Goal: Information Seeking & Learning: Learn about a topic

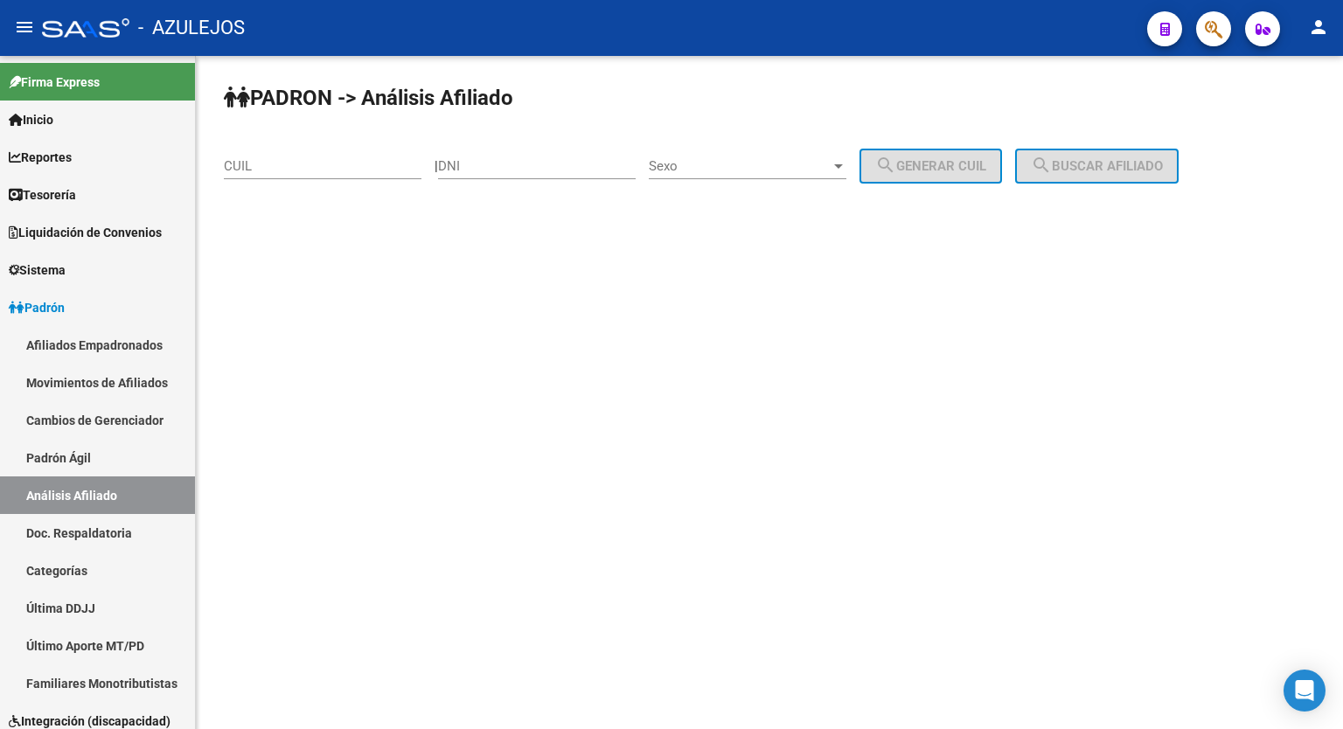
click at [572, 400] on mat-sidenav-content "PADRON -> Análisis Afiliado CUIL | DNI Sexo Sexo search Generar CUIL search Bus…" at bounding box center [769, 392] width 1147 height 673
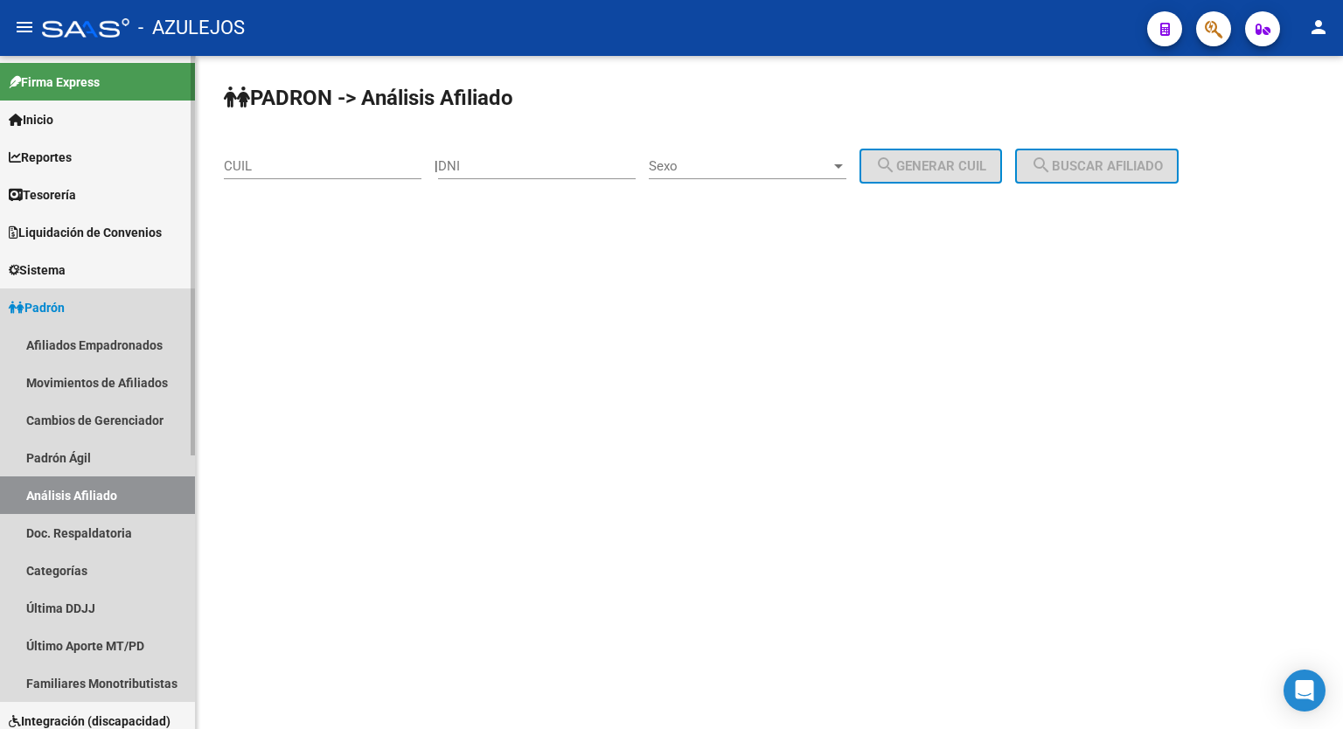
click at [87, 306] on link "Padrón" at bounding box center [97, 308] width 195 height 38
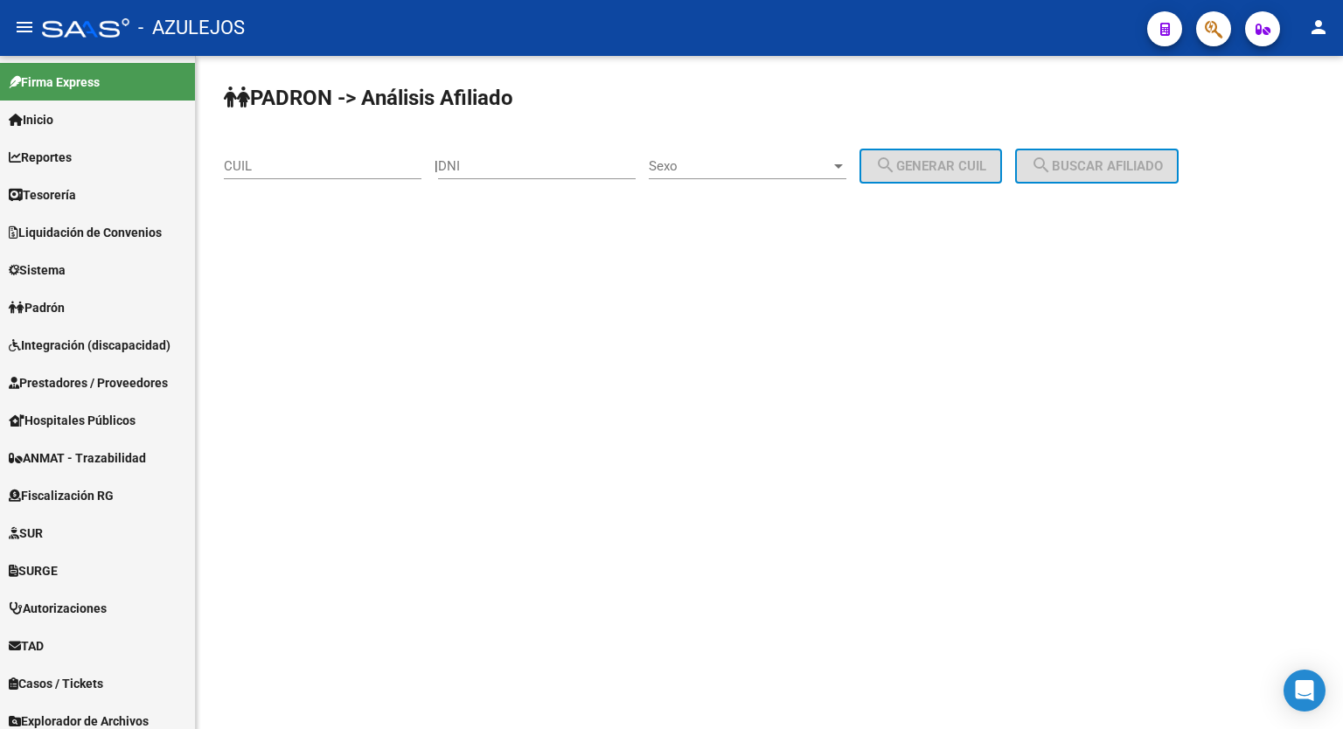
click at [1269, 188] on div "PADRON -> Análisis Afiliado CUIL | DNI Sexo Sexo search Generar CUIL search Bus…" at bounding box center [769, 148] width 1147 height 184
click at [487, 312] on mat-sidenav-content "PADRON -> Análisis Afiliado CUIL | DNI Sexo Sexo search Generar CUIL search Bus…" at bounding box center [769, 392] width 1147 height 673
click at [72, 150] on span "Reportes" at bounding box center [40, 157] width 63 height 19
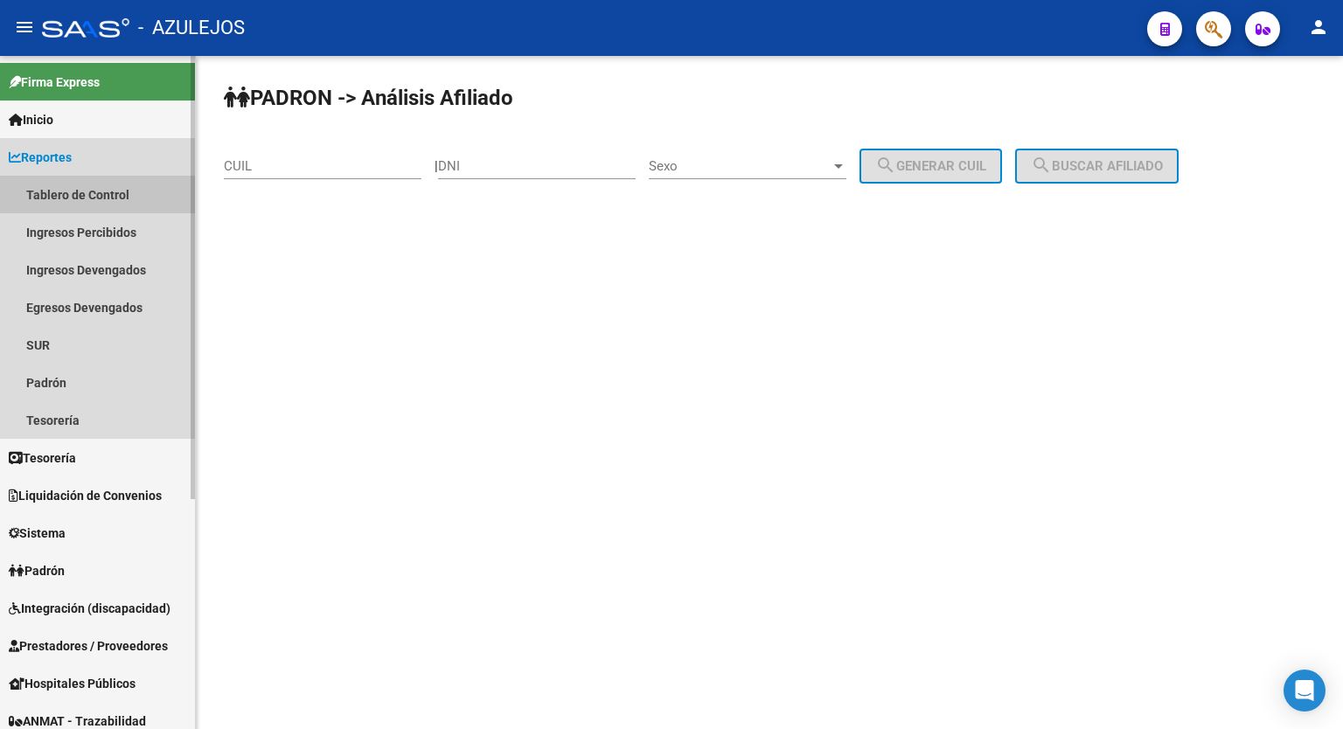
click at [72, 202] on link "Tablero de Control" at bounding box center [97, 195] width 195 height 38
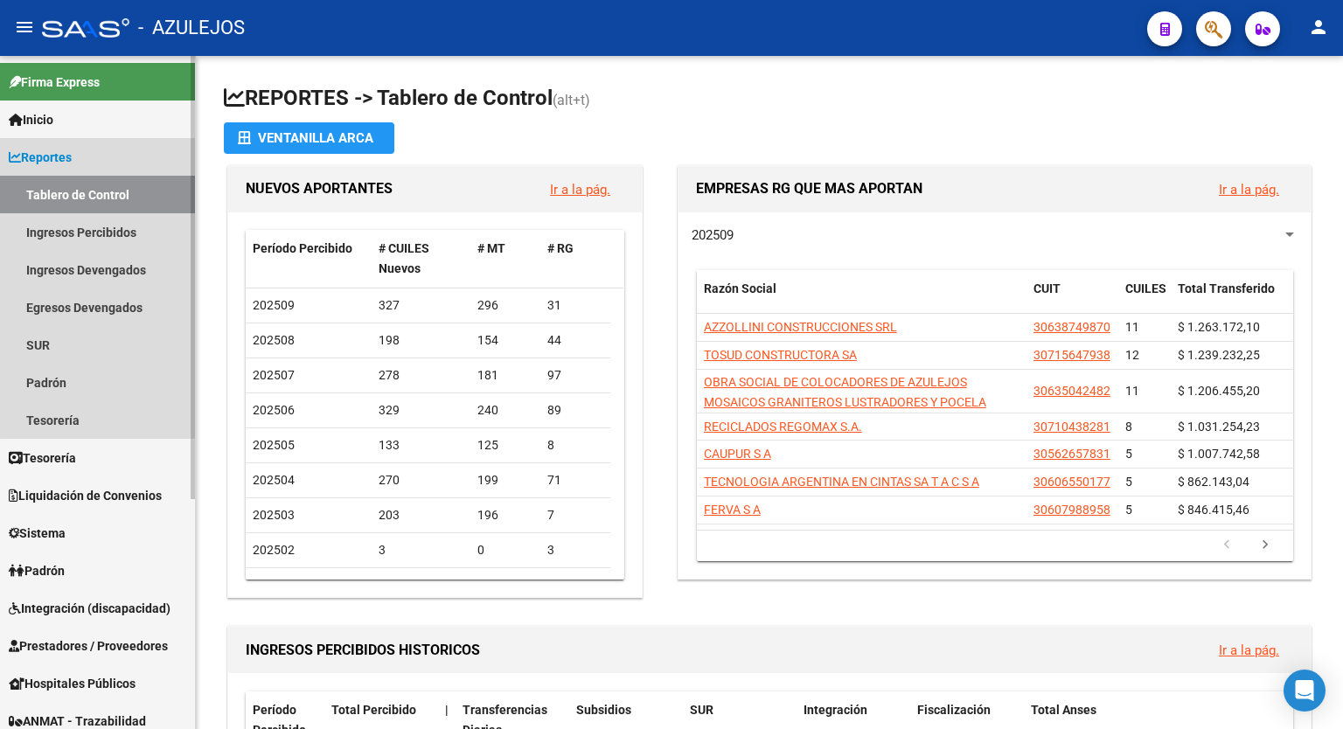
click at [100, 156] on link "Reportes" at bounding box center [97, 157] width 195 height 38
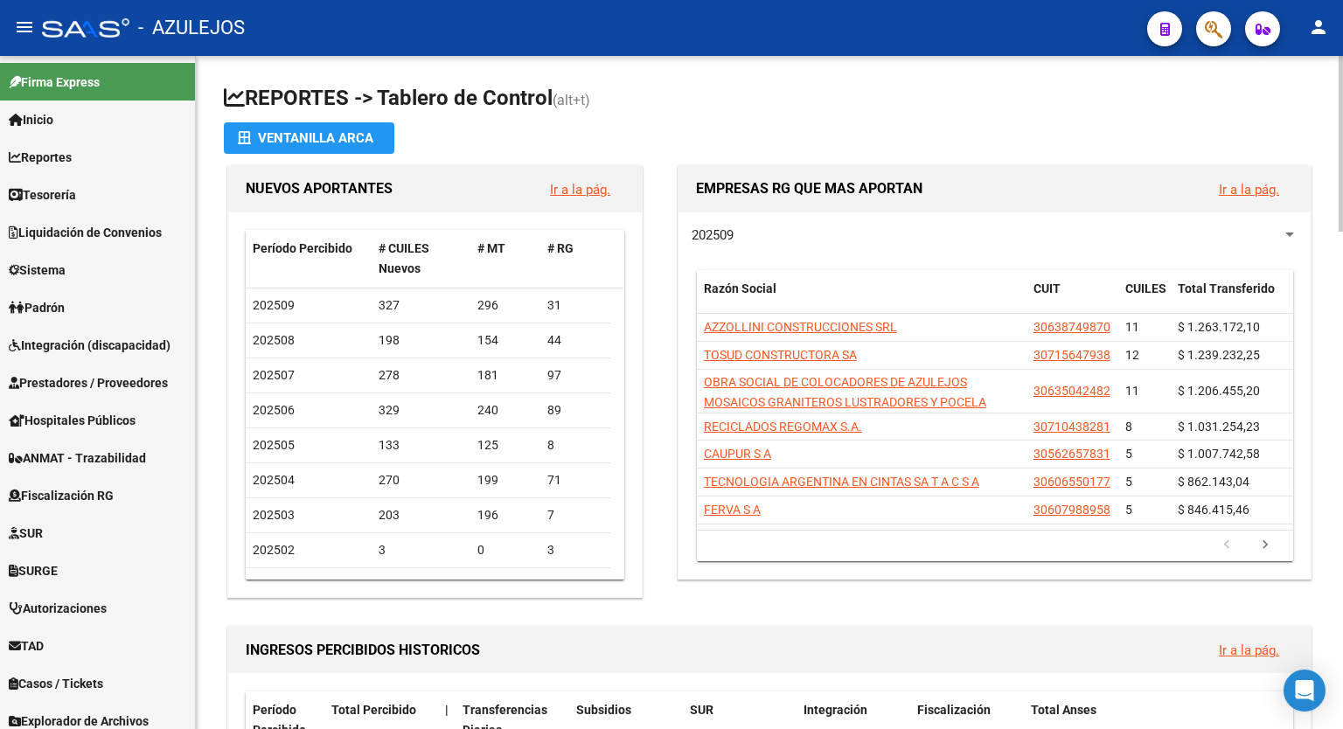
click at [1098, 102] on h1 "REPORTES -> Tablero de Control (alt+t)" at bounding box center [769, 99] width 1091 height 31
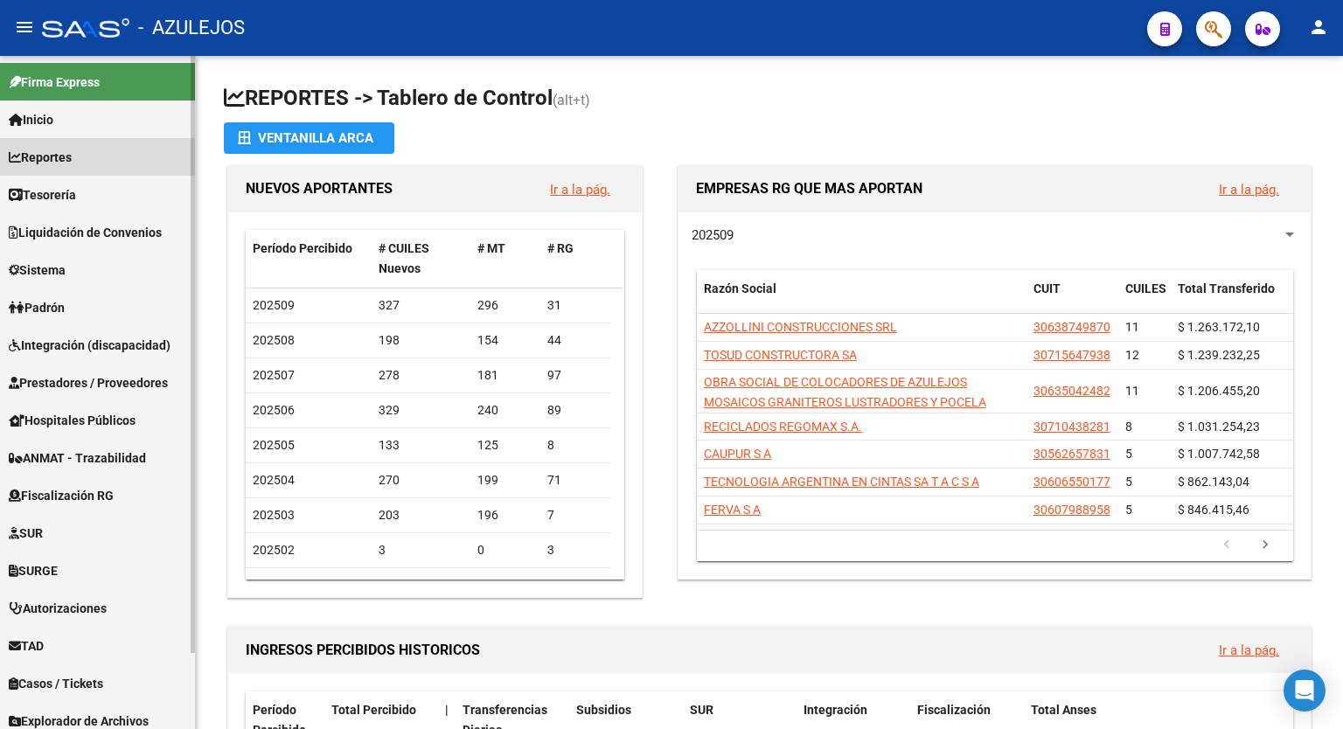
click at [83, 150] on link "Reportes" at bounding box center [97, 157] width 195 height 38
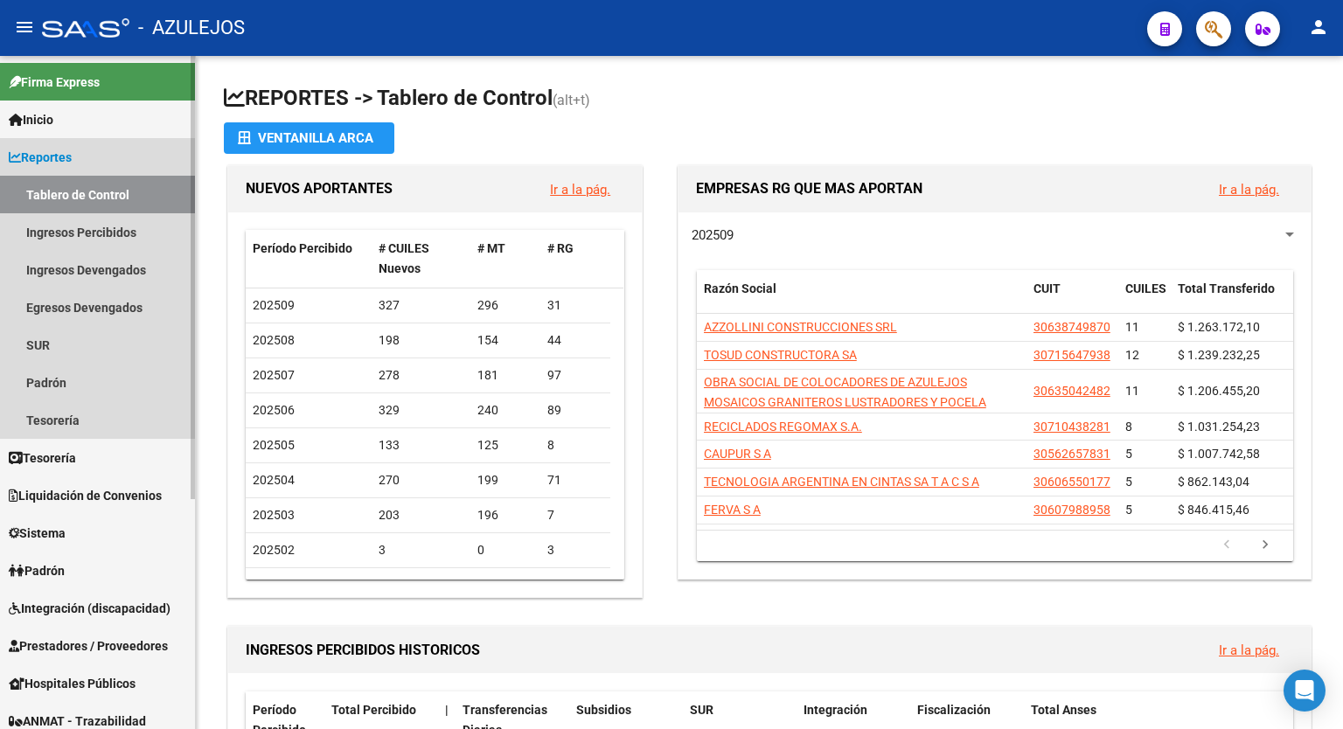
click at [72, 155] on span "Reportes" at bounding box center [40, 157] width 63 height 19
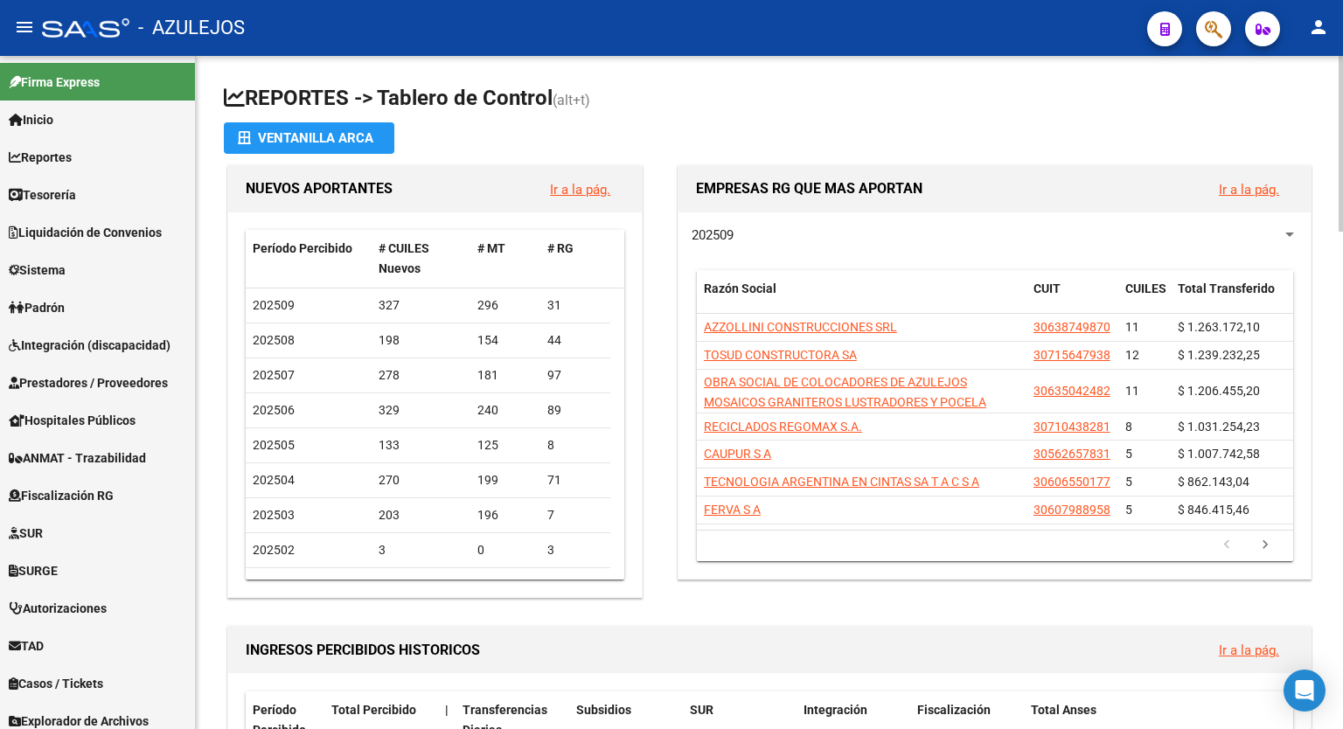
click at [907, 101] on h1 "REPORTES -> Tablero de Control (alt+t)" at bounding box center [769, 99] width 1091 height 31
click at [759, 87] on h1 "REPORTES -> Tablero de Control (alt+t)" at bounding box center [769, 99] width 1091 height 31
click at [1342, 146] on div at bounding box center [1341, 144] width 4 height 176
click at [1329, 48] on div "menu - AZULEJOS person Firma Express Inicio Calendario SSS Instructivos Contact…" at bounding box center [671, 364] width 1343 height 729
click at [94, 167] on link "Reportes" at bounding box center [97, 157] width 195 height 38
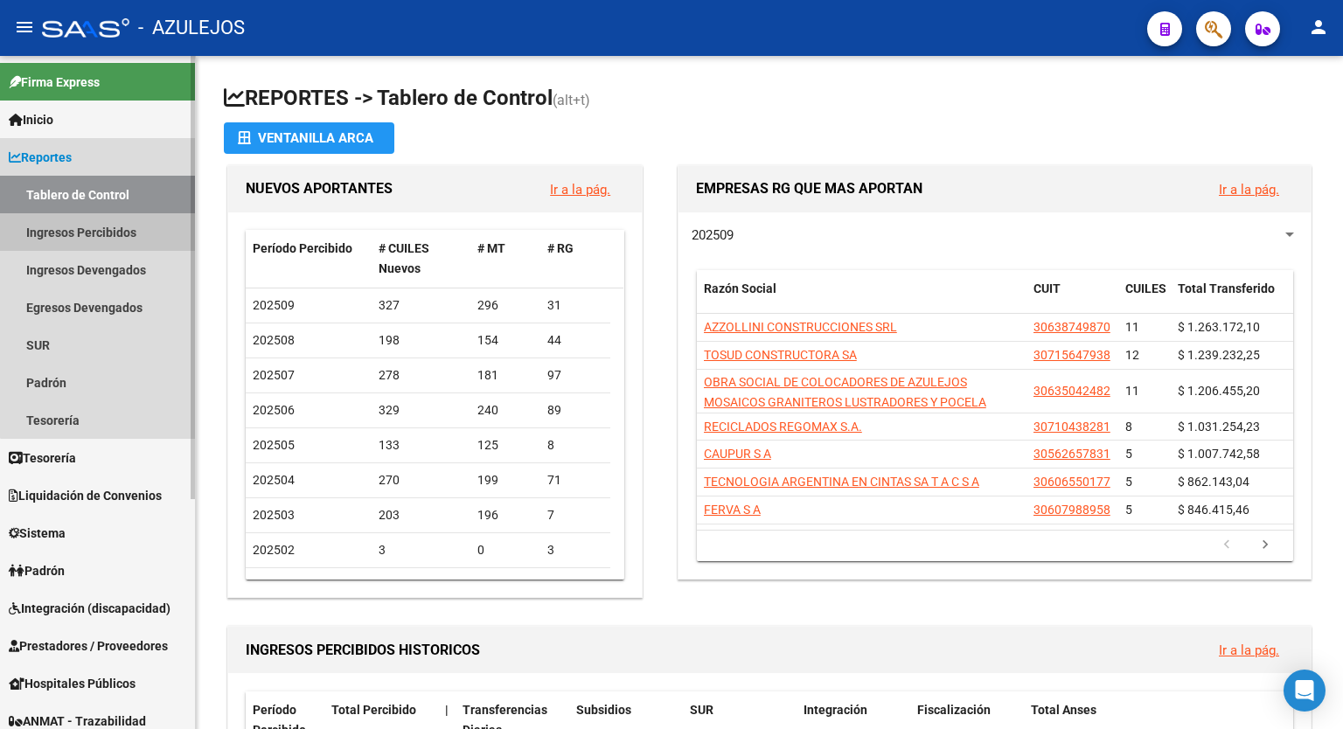
click at [101, 228] on link "Ingresos Percibidos" at bounding box center [97, 232] width 195 height 38
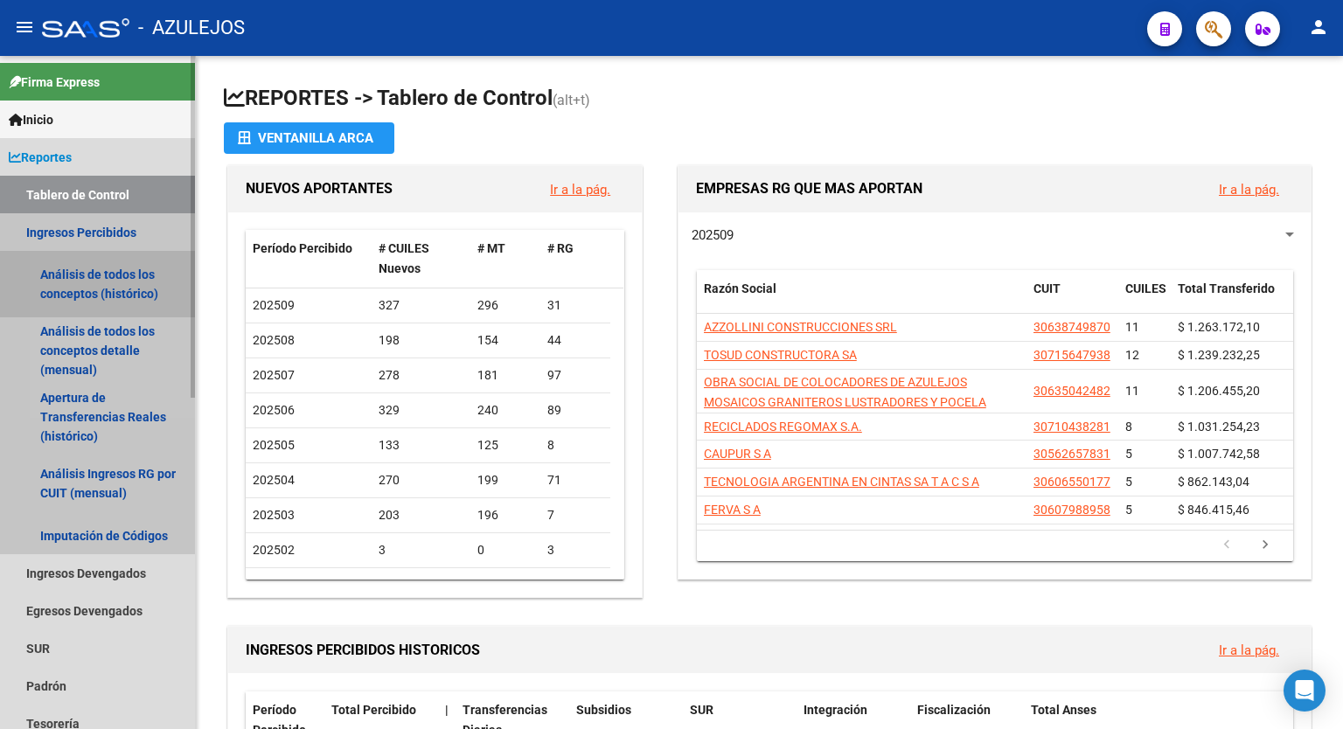
click at [108, 274] on link "Análisis de todos los conceptos (histórico)" at bounding box center [97, 284] width 195 height 66
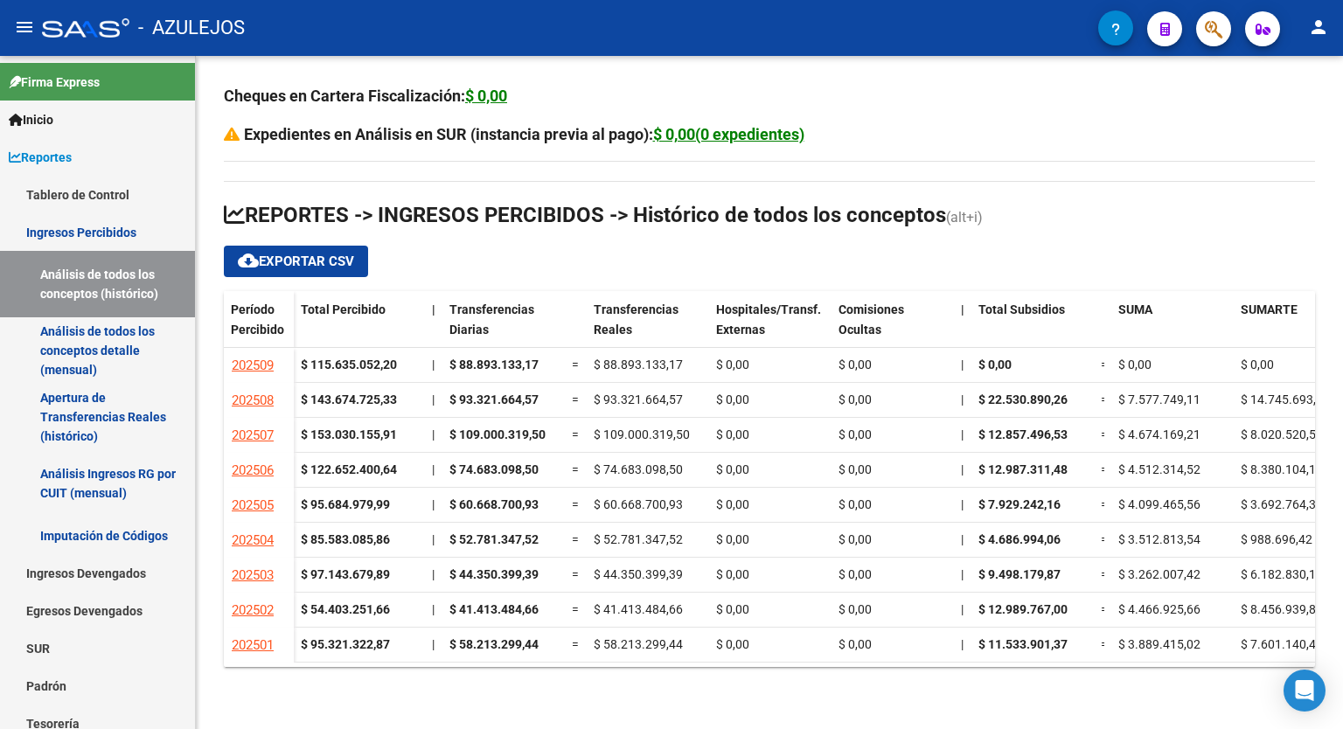
click at [1151, 65] on div "Cheques en Cartera Fiscalización: $ 0,00 Expedientes en Análisis en SUR (instan…" at bounding box center [769, 389] width 1147 height 667
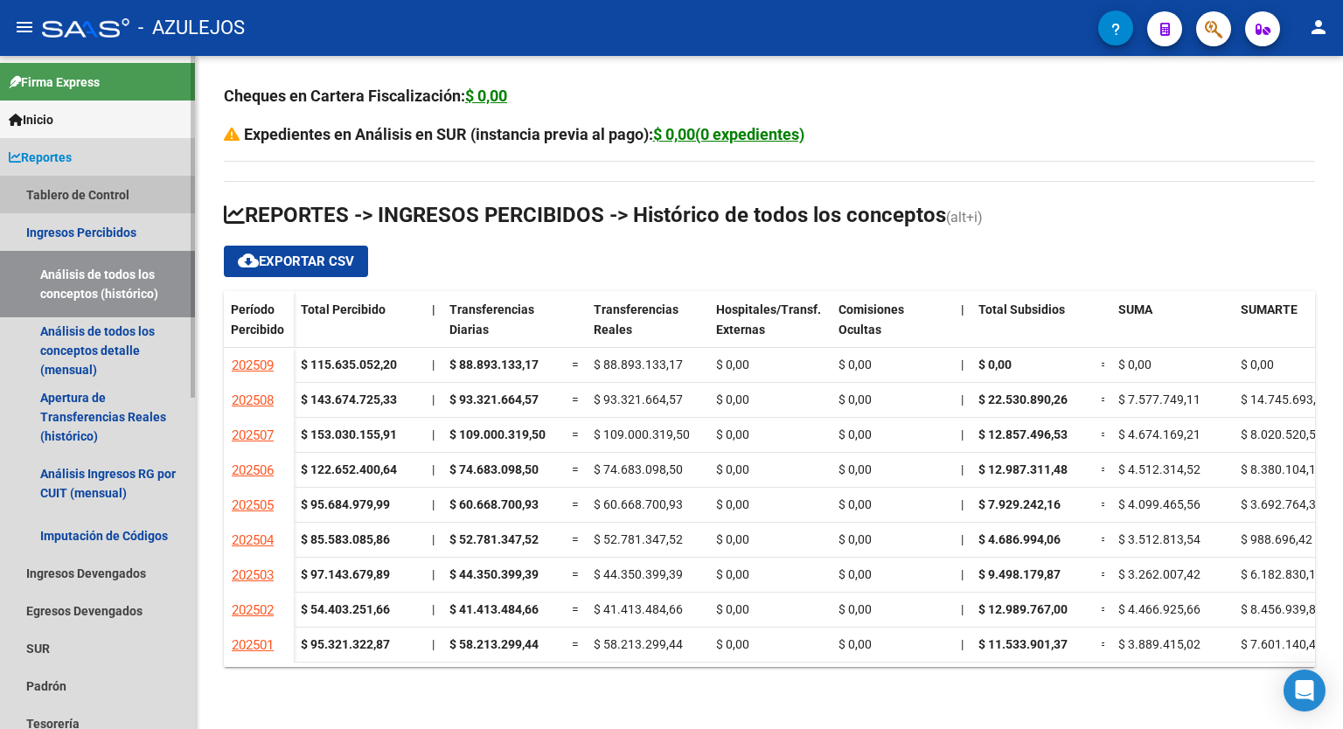
click at [102, 193] on link "Tablero de Control" at bounding box center [97, 195] width 195 height 38
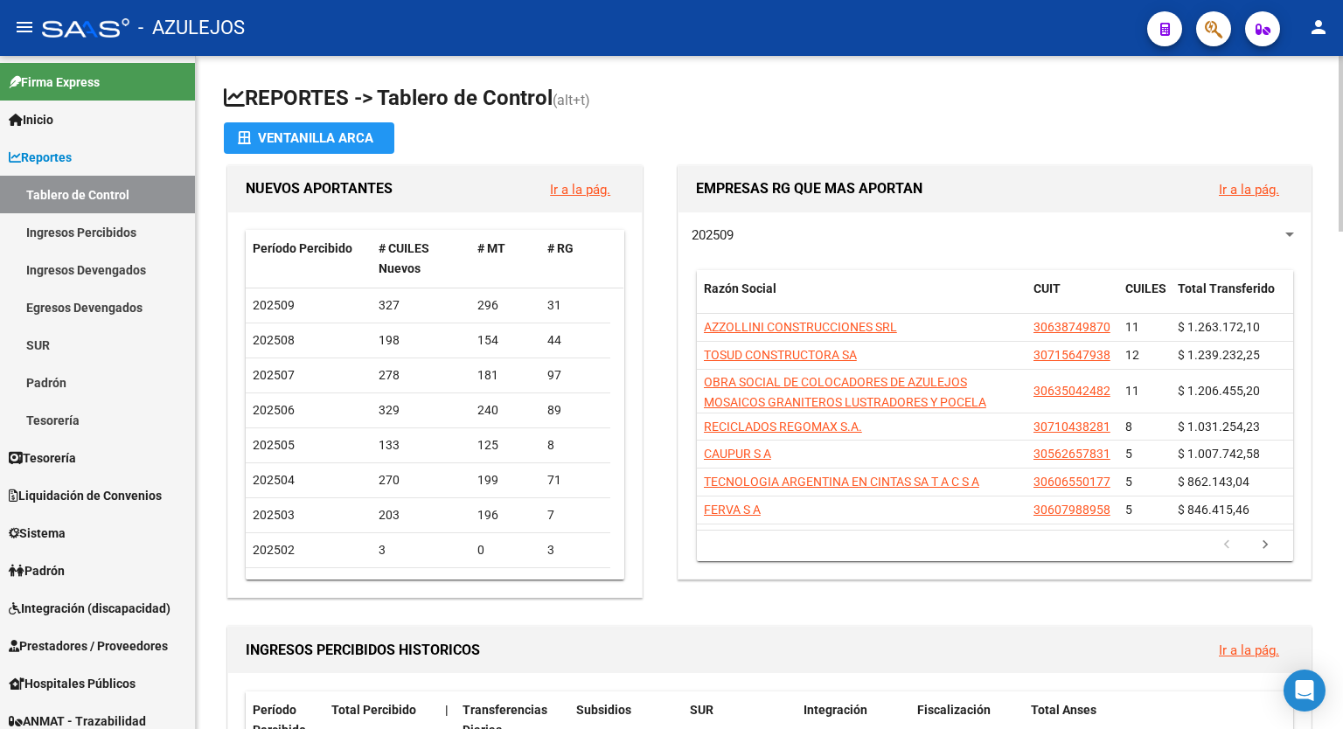
click at [977, 108] on h1 "REPORTES -> Tablero de Control (alt+t)" at bounding box center [769, 99] width 1091 height 31
click at [738, 89] on h1 "REPORTES -> Tablero de Control (alt+t)" at bounding box center [769, 99] width 1091 height 31
click at [1280, 31] on div "menu - AZULEJOS person Firma Express Inicio Calendario SSS Instructivos Contact…" at bounding box center [671, 364] width 1343 height 729
click at [824, 93] on h1 "REPORTES -> Tablero de Control (alt+t)" at bounding box center [769, 99] width 1091 height 31
